Goal: Obtain resource: Download file/media

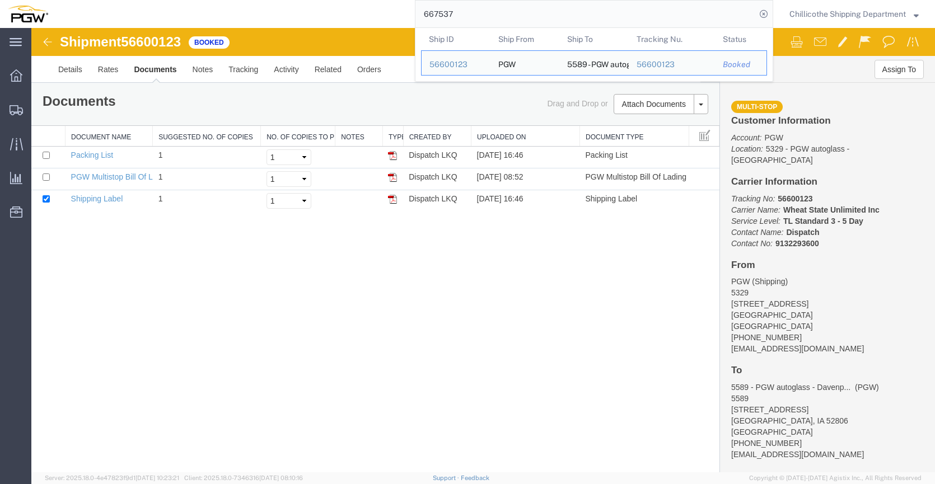
click at [478, 21] on input "667537" at bounding box center [586, 14] width 340 height 27
paste input "409"
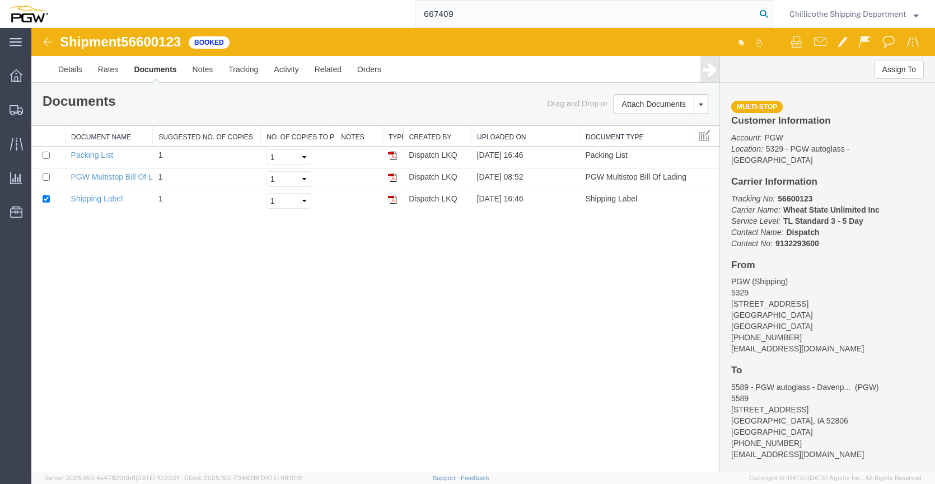
type input "667409"
click at [767, 12] on icon at bounding box center [764, 14] width 16 height 16
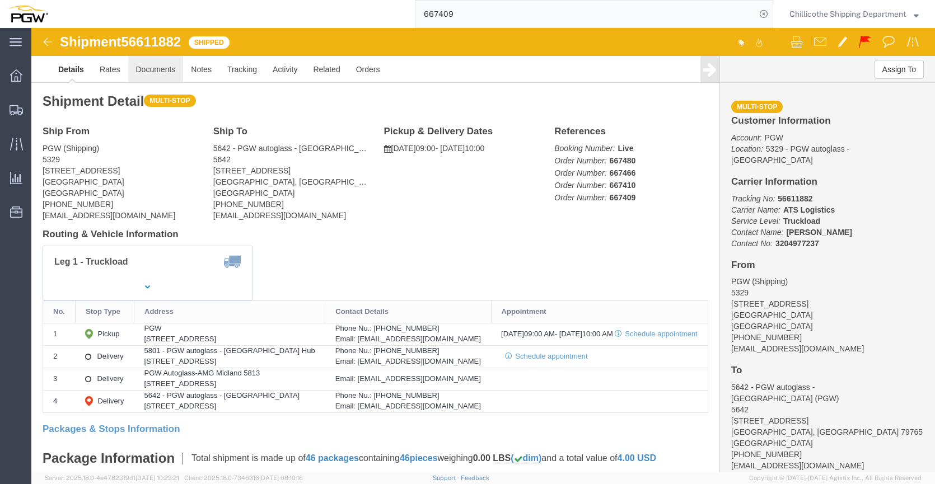
click link "Documents"
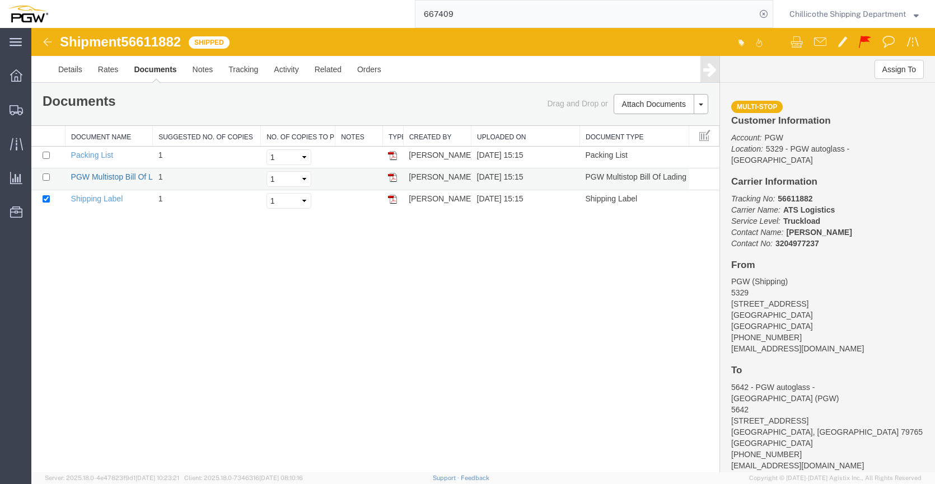
click at [97, 180] on link "PGW Multistop Bill Of Lading" at bounding box center [121, 176] width 101 height 9
